Goal: Complete application form: Complete application form

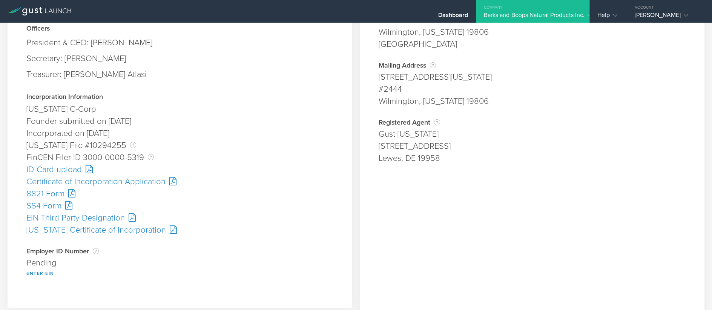
scroll to position [113, 0]
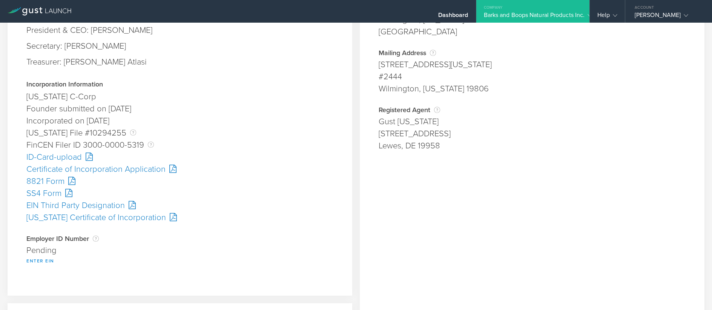
click at [48, 259] on button "Enter EIN" at bounding box center [40, 260] width 28 height 9
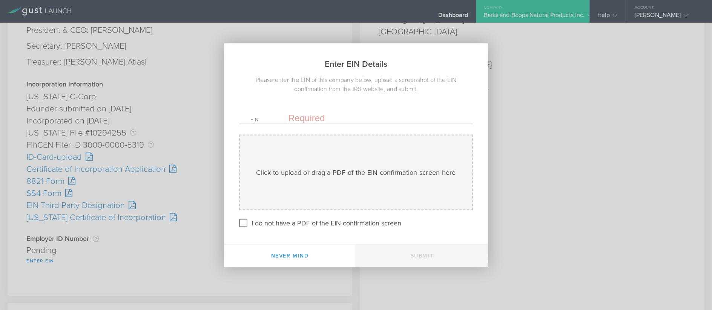
click at [308, 118] on input "text" at bounding box center [374, 117] width 173 height 11
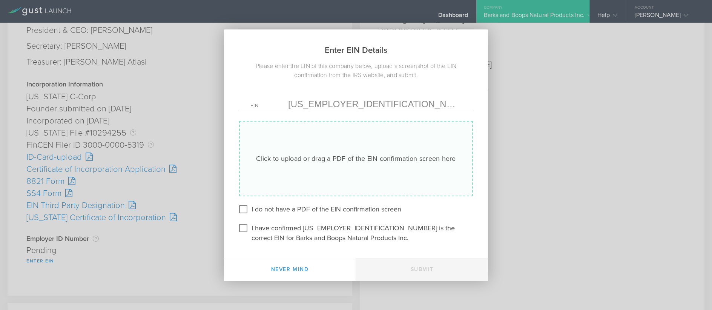
type input "35-2916382"
click at [313, 166] on div "Click to upload or drag a PDF of the EIN confirmation screen here Uploading" at bounding box center [356, 158] width 234 height 75
type input "C:\fakepath\EIN.pdf"
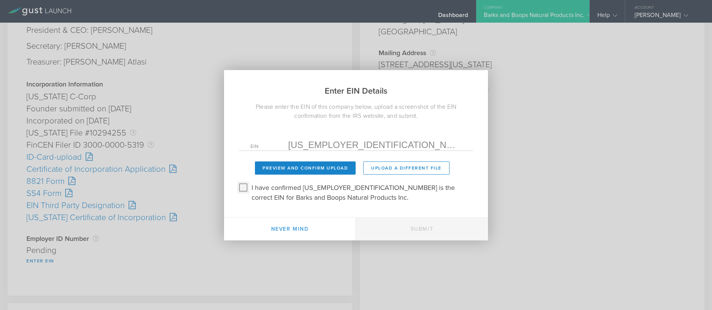
click at [244, 187] on input "I have confirmed 35-2916382 is the correct EIN for Barks and Boops Natural Prod…" at bounding box center [243, 187] width 12 height 12
checkbox input "true"
click at [295, 167] on button "Preview and Confirm Upload" at bounding box center [305, 167] width 101 height 13
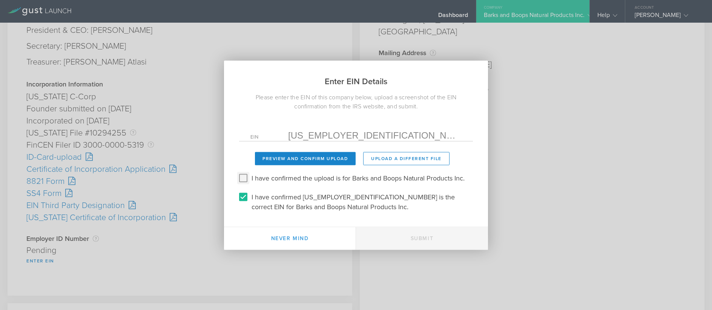
click at [242, 178] on input "I have confirmed the upload is for Barks and Boops Natural Products Inc." at bounding box center [243, 178] width 12 height 12
checkbox input "true"
click at [428, 239] on button "Submit" at bounding box center [422, 238] width 132 height 23
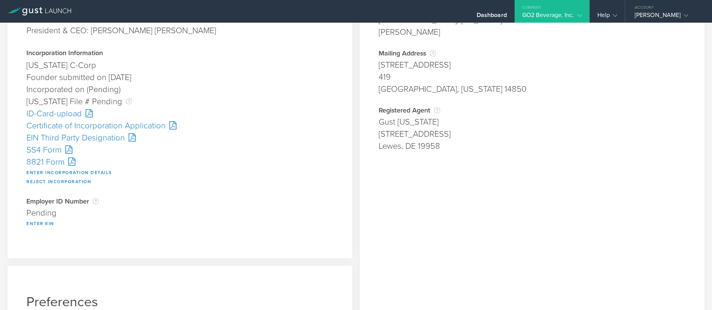
scroll to position [113, 0]
click at [52, 170] on button "Enter Incorporation Details" at bounding box center [69, 171] width 86 height 9
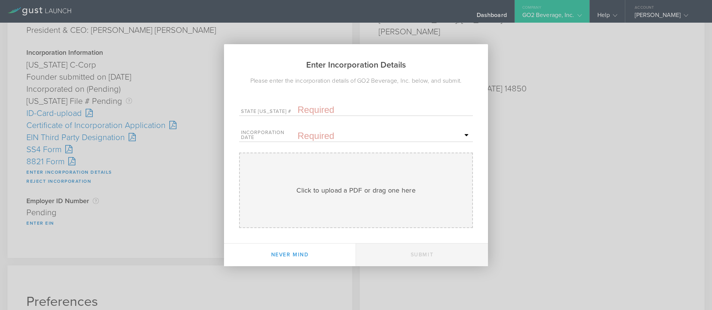
click at [313, 111] on input "text" at bounding box center [383, 109] width 173 height 11
paste input "10309874"
type input "10309874"
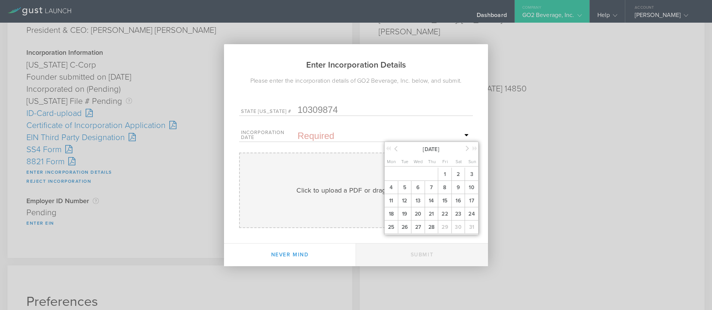
click at [307, 139] on input "text" at bounding box center [383, 135] width 173 height 11
click at [406, 226] on span "26" at bounding box center [405, 226] width 14 height 13
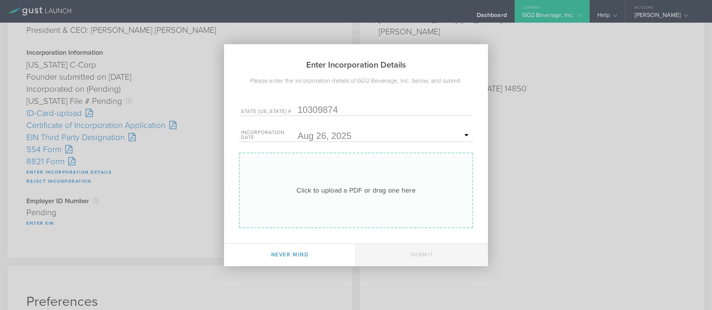
click at [365, 194] on div "Click to upload a PDF or drag one here" at bounding box center [355, 190] width 119 height 10
type input "C:\fakepath\10309874.pdf"
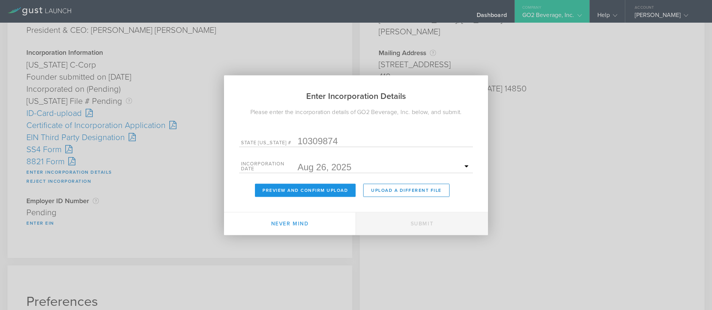
click at [314, 186] on button "Preview and Confirm Upload" at bounding box center [305, 189] width 101 height 13
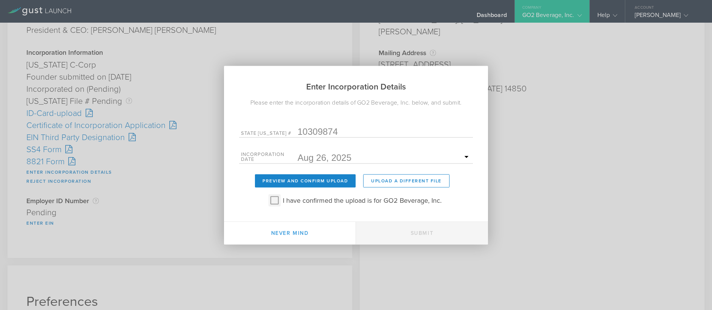
click at [274, 199] on input "I have confirmed the upload is for GO2 Beverage, Inc." at bounding box center [274, 200] width 12 height 12
checkbox input "true"
click at [423, 236] on button "Submit" at bounding box center [422, 232] width 132 height 23
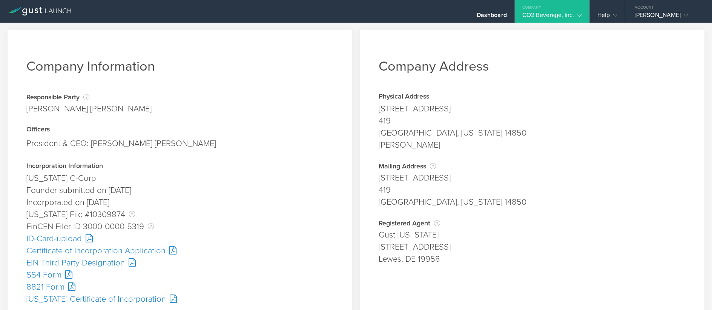
click at [44, 273] on div "SS4 Form" at bounding box center [179, 274] width 307 height 12
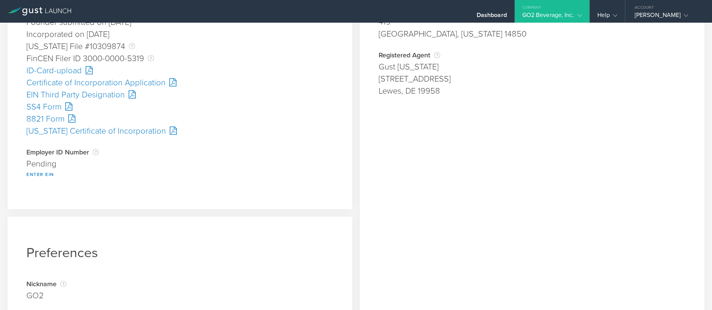
scroll to position [226, 0]
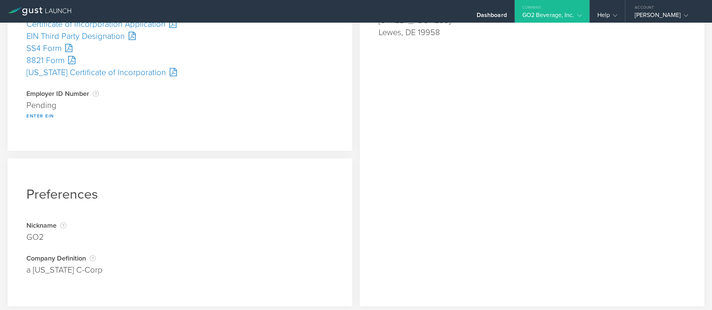
click at [35, 106] on div "Pending" at bounding box center [179, 105] width 307 height 12
click at [43, 114] on button "Enter EIN" at bounding box center [40, 115] width 28 height 9
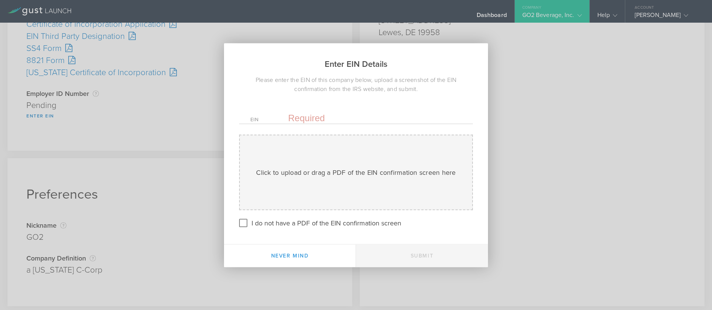
click at [320, 118] on input "text" at bounding box center [374, 117] width 173 height 11
paste input "[US_EMPLOYER_IDENTIFICATION_NUMBER]"
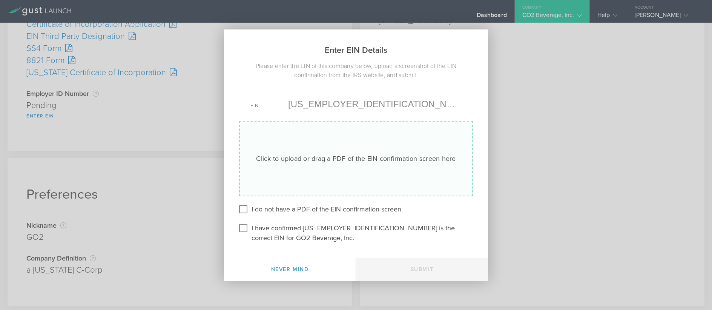
type input "[US_EMPLOYER_IDENTIFICATION_NUMBER]"
click at [299, 153] on div "Click to upload or drag a PDF of the EIN confirmation screen here Uploading" at bounding box center [356, 158] width 234 height 75
type input "C:\fakepath\EIN.pdf"
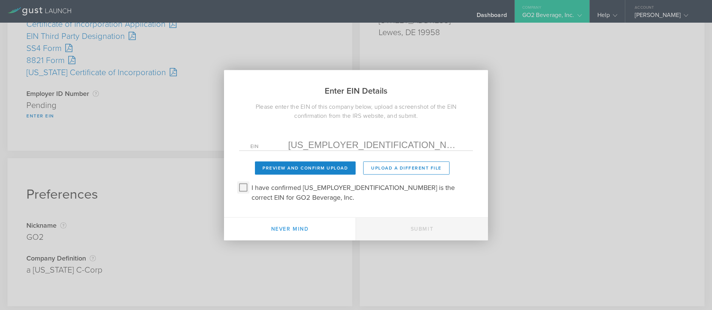
click at [247, 190] on input "I have confirmed 39-4036316 is the correct EIN for GO2 Beverage, Inc." at bounding box center [243, 187] width 12 height 12
checkbox input "true"
click at [332, 174] on button "Preview and Confirm Upload" at bounding box center [305, 167] width 101 height 13
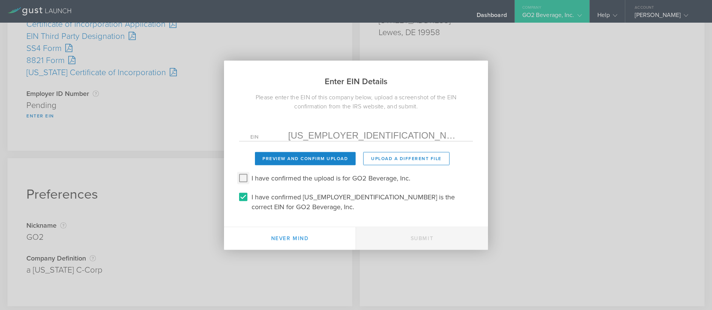
click at [241, 184] on input "I have confirmed the upload is for GO2 Beverage, Inc." at bounding box center [243, 178] width 12 height 12
checkbox input "true"
click at [434, 243] on button "Submit" at bounding box center [422, 238] width 132 height 23
